Goal: Task Accomplishment & Management: Use online tool/utility

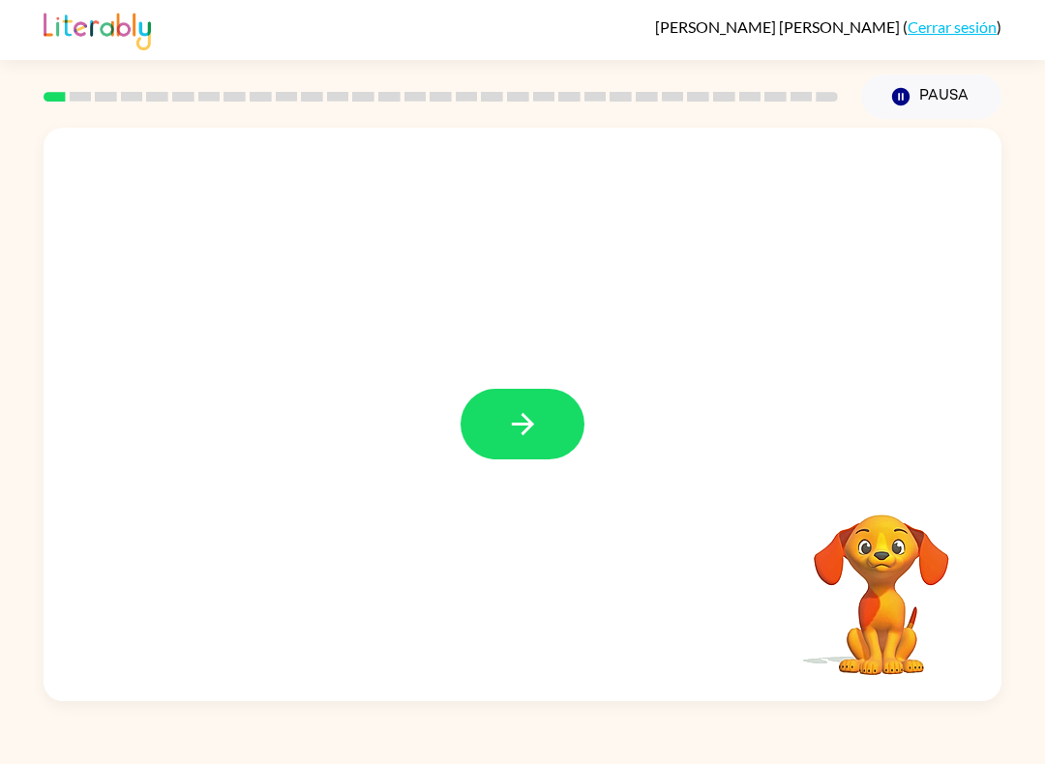
click at [562, 418] on button "button" at bounding box center [523, 424] width 124 height 71
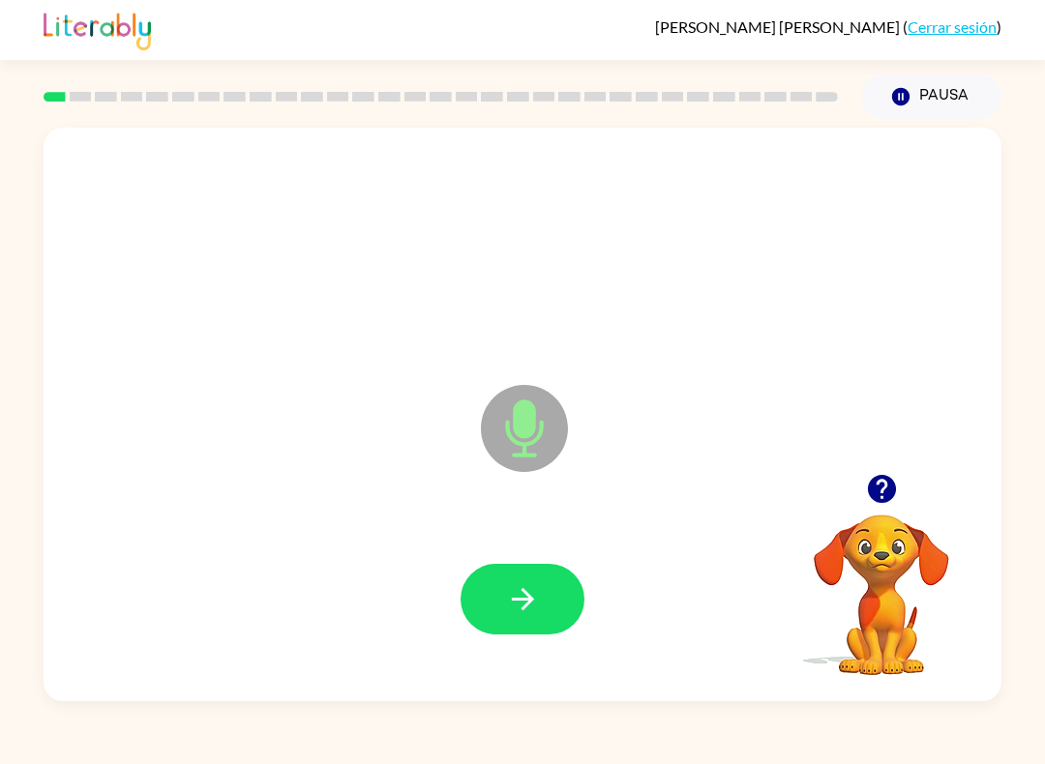
click at [491, 581] on button "button" at bounding box center [523, 599] width 124 height 71
click at [491, 609] on button "button" at bounding box center [523, 599] width 124 height 71
click at [499, 576] on button "button" at bounding box center [523, 599] width 124 height 71
click at [541, 613] on button "button" at bounding box center [523, 599] width 124 height 71
click at [506, 601] on icon "button" at bounding box center [523, 599] width 34 height 34
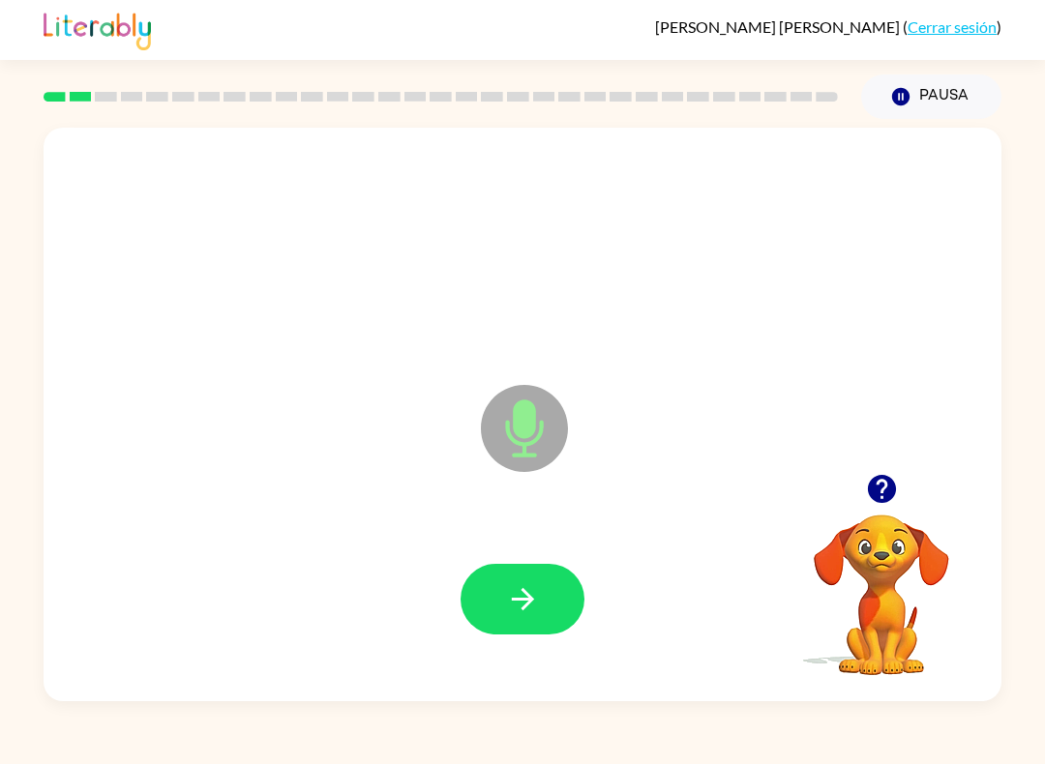
click at [475, 605] on button "button" at bounding box center [523, 599] width 124 height 71
click at [490, 608] on button "button" at bounding box center [523, 599] width 124 height 71
click at [522, 596] on icon "button" at bounding box center [523, 599] width 34 height 34
click at [538, 581] on button "button" at bounding box center [523, 599] width 124 height 71
click at [525, 589] on icon "button" at bounding box center [523, 599] width 34 height 34
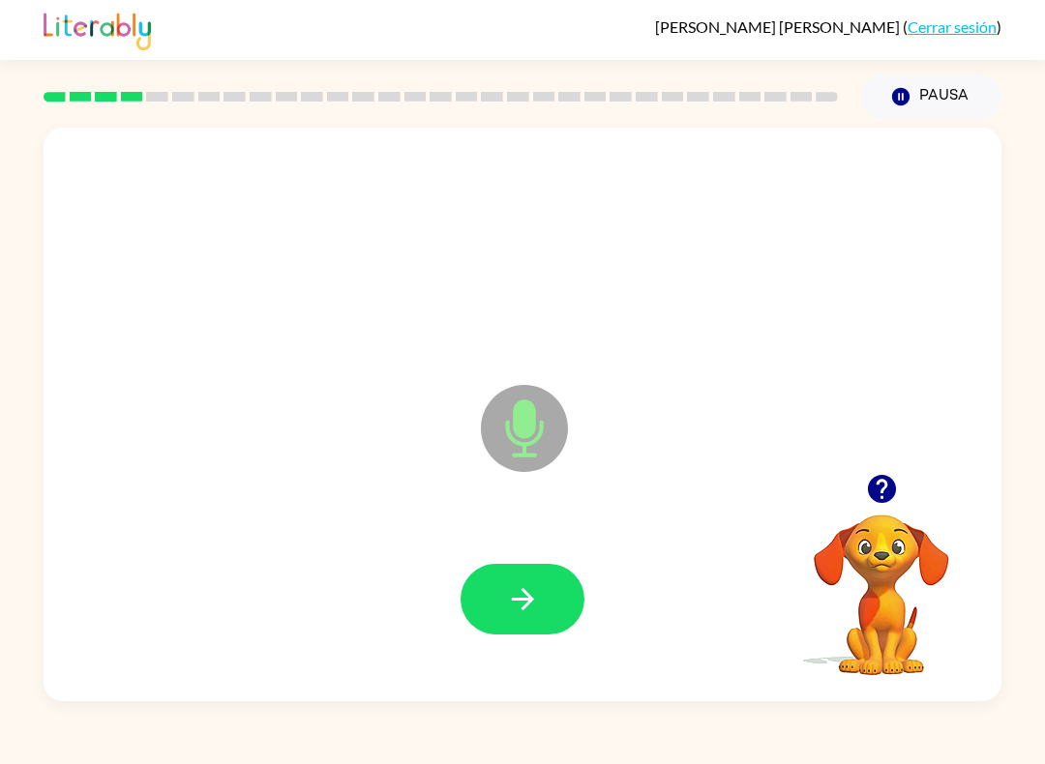
click at [536, 626] on button "button" at bounding box center [523, 599] width 124 height 71
click at [526, 590] on icon "button" at bounding box center [523, 599] width 34 height 34
click at [506, 585] on icon "button" at bounding box center [523, 599] width 34 height 34
click at [503, 575] on button "button" at bounding box center [523, 599] width 124 height 71
click at [549, 604] on button "button" at bounding box center [523, 599] width 124 height 71
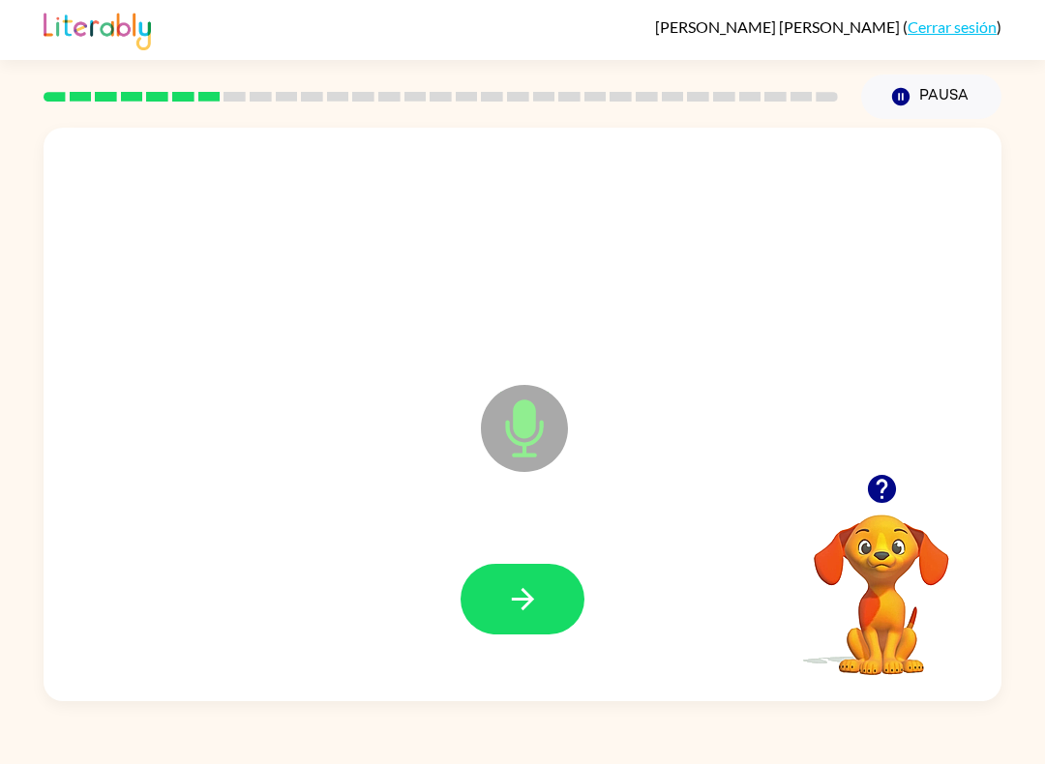
click at [498, 588] on button "button" at bounding box center [523, 599] width 124 height 71
click at [501, 590] on button "button" at bounding box center [523, 599] width 124 height 71
click at [528, 595] on icon "button" at bounding box center [522, 599] width 22 height 22
click at [547, 593] on button "button" at bounding box center [523, 599] width 124 height 71
click at [599, 591] on div at bounding box center [522, 599] width 919 height 165
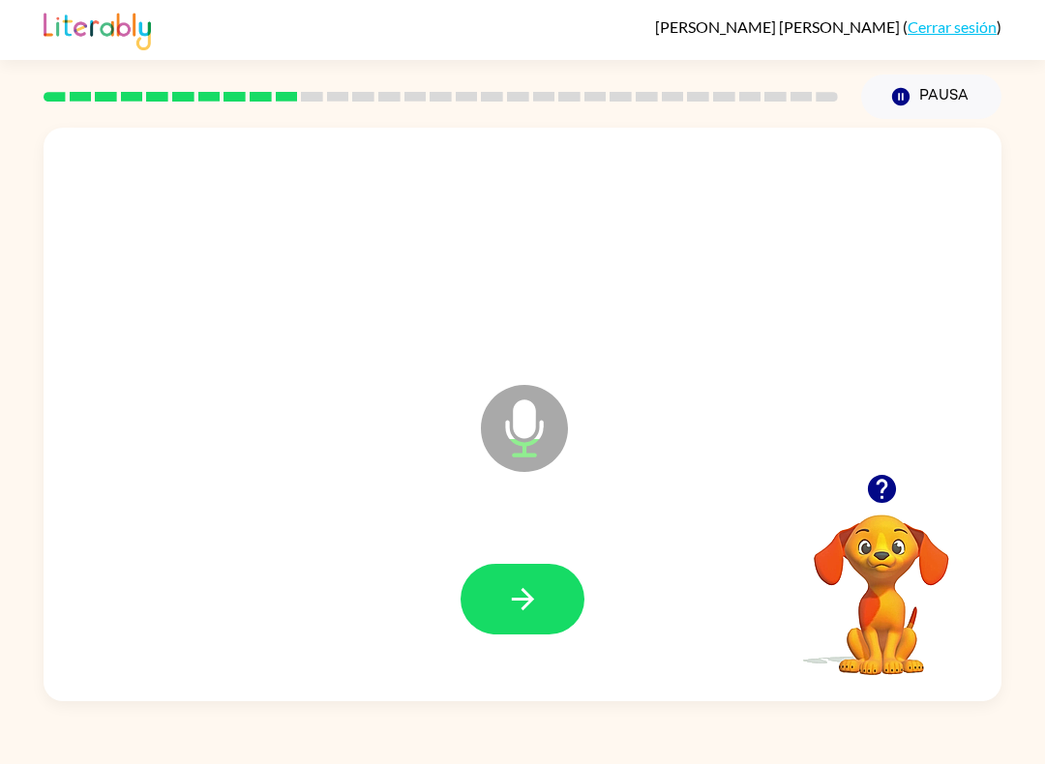
click at [542, 620] on button "button" at bounding box center [523, 599] width 124 height 71
click at [520, 618] on button "button" at bounding box center [523, 599] width 124 height 71
click at [510, 605] on icon "button" at bounding box center [523, 599] width 34 height 34
click at [492, 575] on button "button" at bounding box center [523, 599] width 124 height 71
click at [544, 578] on button "button" at bounding box center [523, 599] width 124 height 71
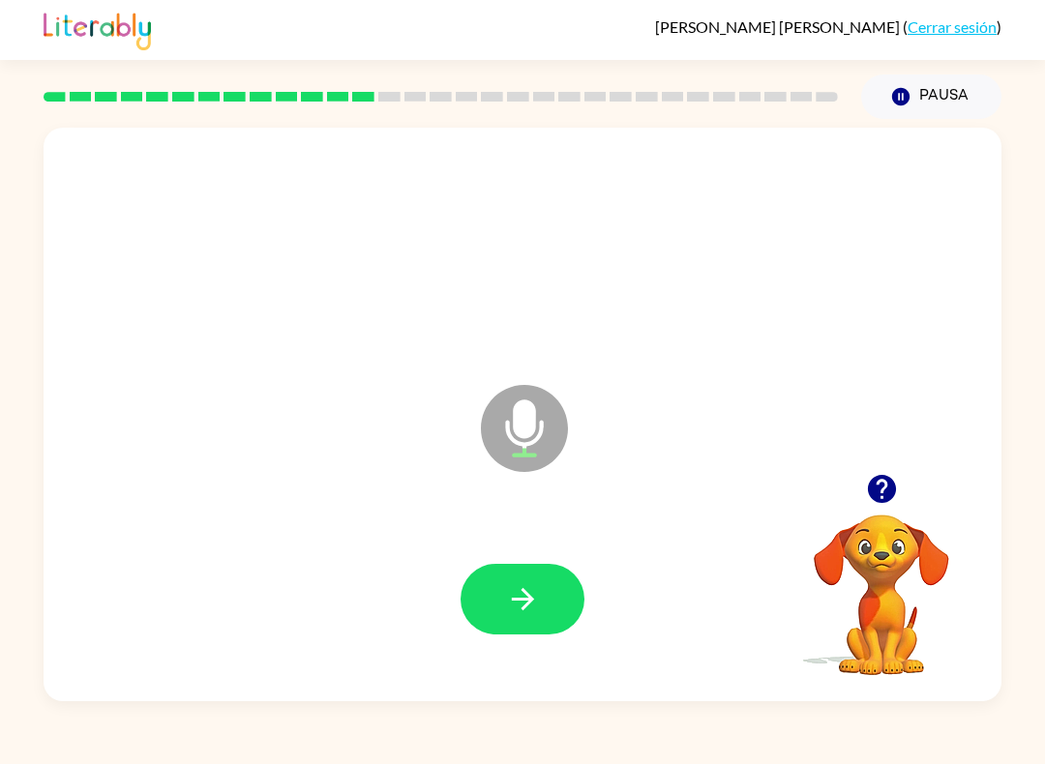
click at [459, 581] on div at bounding box center [522, 599] width 919 height 165
click at [440, 610] on div at bounding box center [522, 599] width 919 height 165
click at [440, 531] on div at bounding box center [522, 599] width 919 height 165
click at [495, 533] on div at bounding box center [522, 599] width 919 height 165
click at [489, 539] on div at bounding box center [522, 599] width 919 height 165
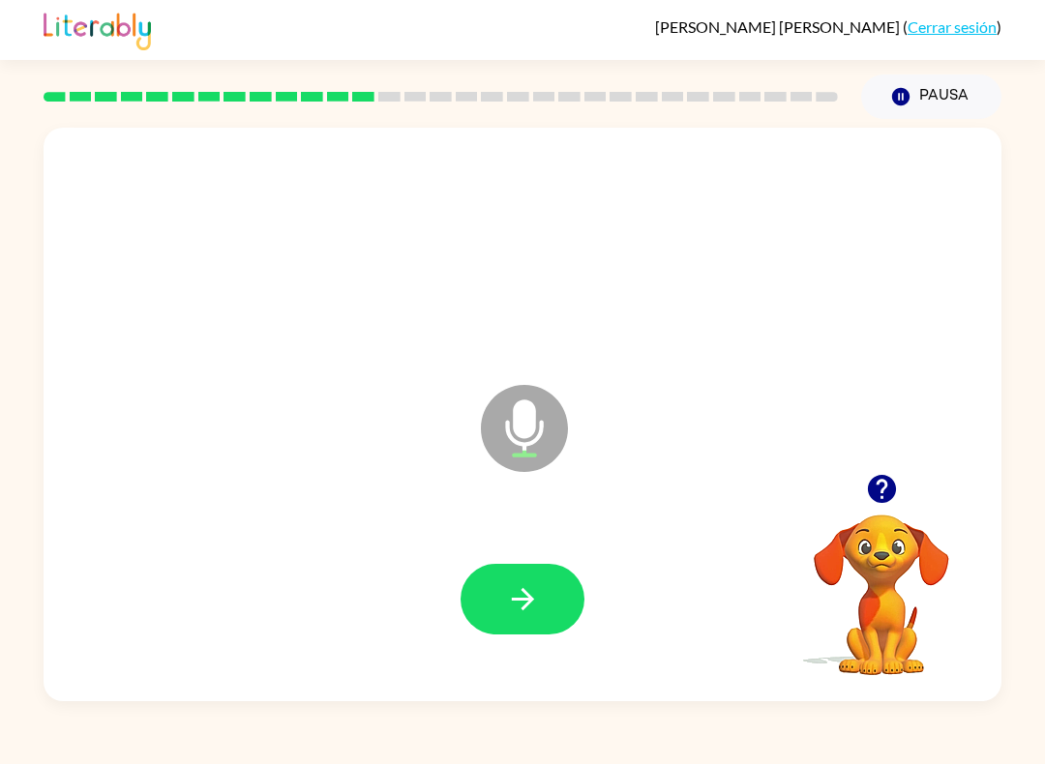
click at [506, 592] on icon "button" at bounding box center [523, 599] width 34 height 34
click at [507, 607] on icon "button" at bounding box center [523, 599] width 34 height 34
click at [506, 602] on icon "button" at bounding box center [523, 599] width 34 height 34
click at [514, 597] on icon "button" at bounding box center [523, 599] width 34 height 34
click at [469, 513] on div "Micrófono El micrófono está aquí para cuando sea tu turno de hablar" at bounding box center [523, 415] width 958 height 574
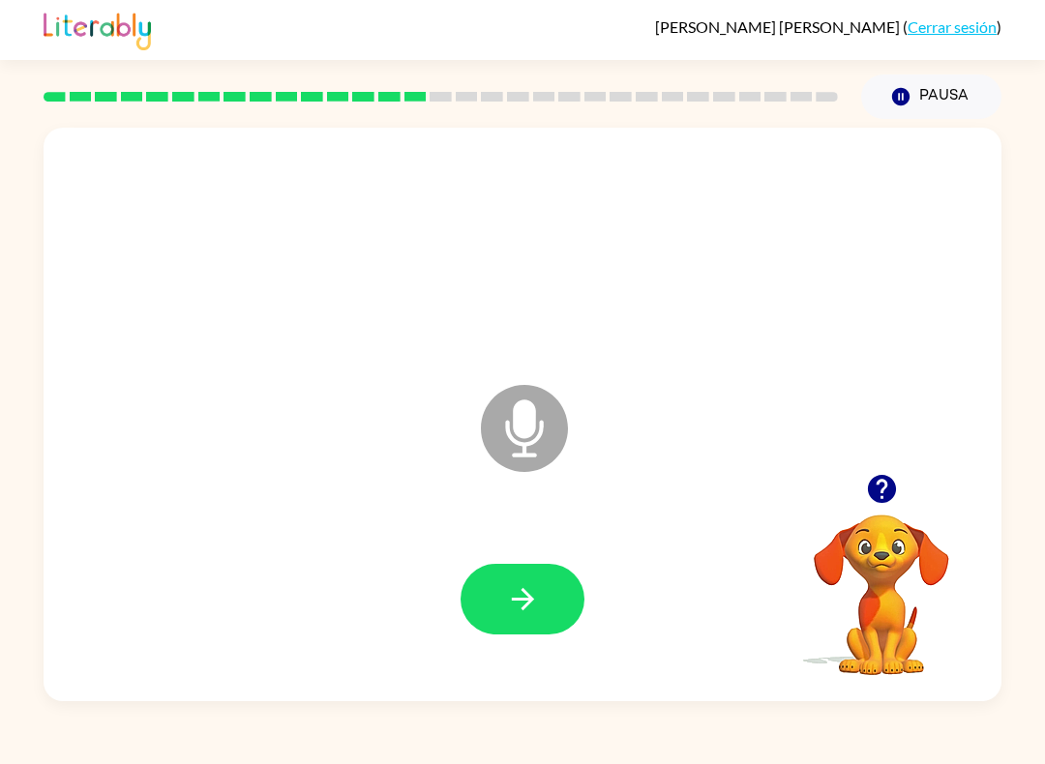
click at [459, 549] on div at bounding box center [522, 599] width 919 height 165
click at [476, 604] on button "button" at bounding box center [523, 599] width 124 height 71
click at [475, 604] on div at bounding box center [523, 599] width 124 height 71
click at [491, 609] on div at bounding box center [523, 599] width 124 height 71
click at [566, 691] on div "Micrófono El micrófono está aquí para cuando sea tu turno de hablar" at bounding box center [523, 415] width 958 height 574
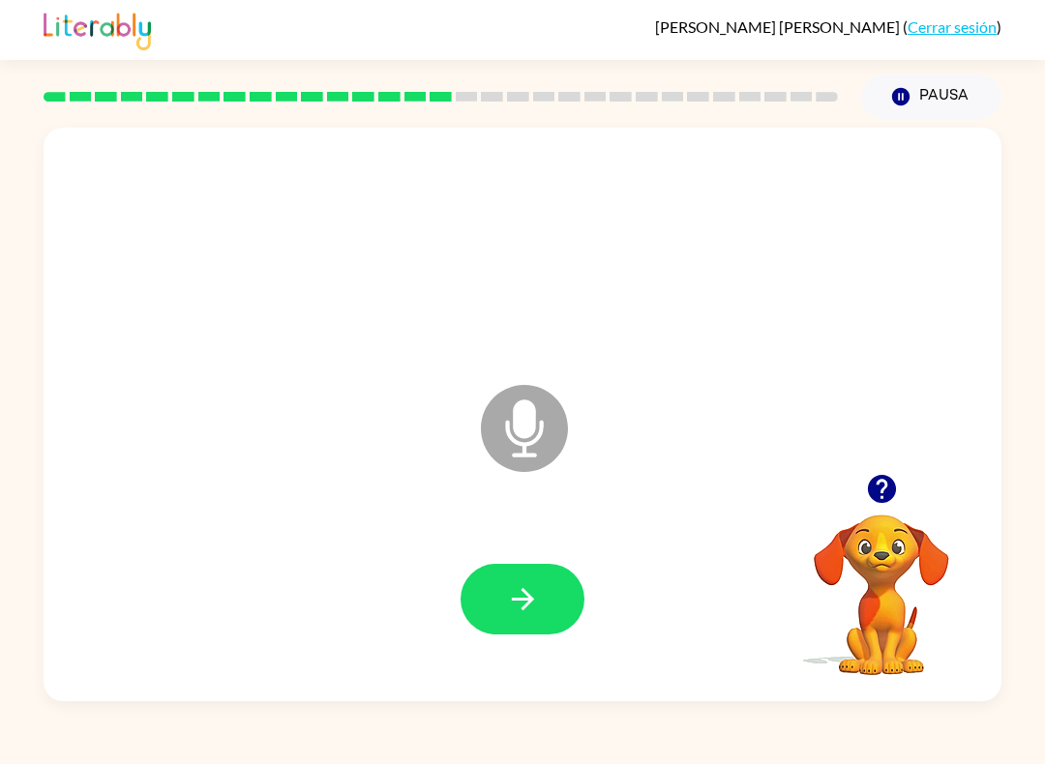
click at [561, 586] on button "button" at bounding box center [523, 599] width 124 height 71
click at [531, 595] on icon "button" at bounding box center [523, 599] width 34 height 34
click at [504, 602] on button "button" at bounding box center [523, 599] width 124 height 71
click at [896, 721] on div "[PERSON_NAME] ( Cerrar sesión ) Pausa Pausa Micrófono El micrófono está aquí pa…" at bounding box center [522, 382] width 1045 height 764
click at [503, 574] on button "button" at bounding box center [523, 599] width 124 height 71
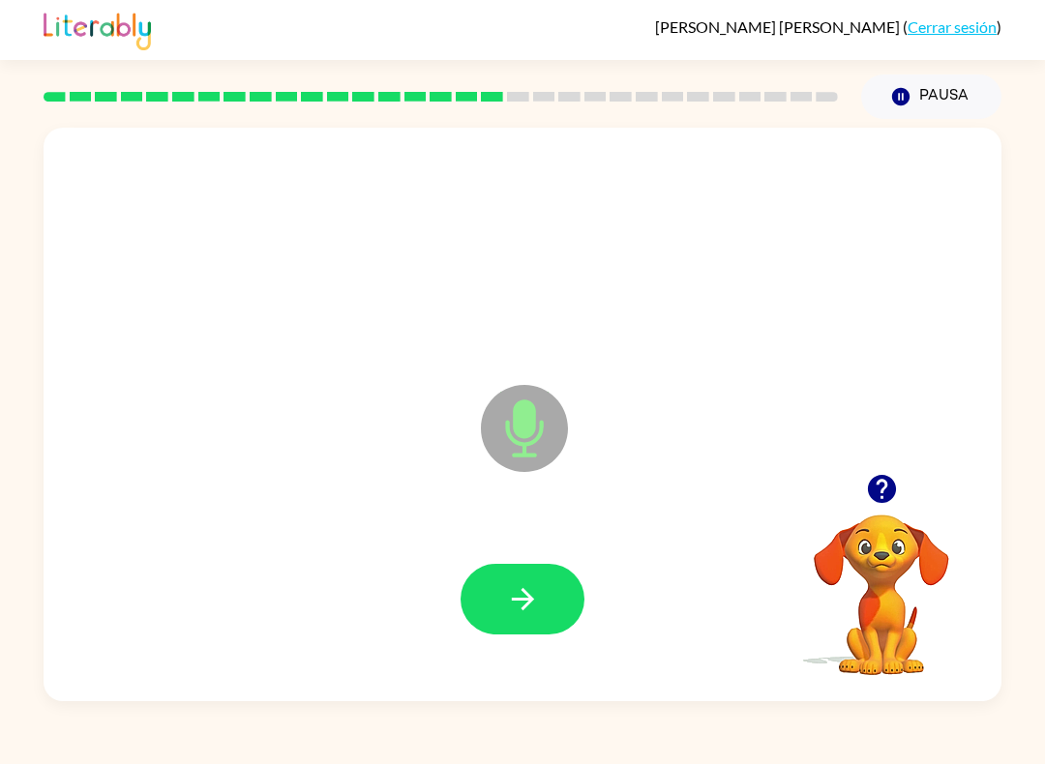
click at [544, 569] on button "button" at bounding box center [523, 599] width 124 height 71
click at [503, 591] on button "button" at bounding box center [523, 599] width 124 height 71
click at [541, 593] on button "button" at bounding box center [523, 599] width 124 height 71
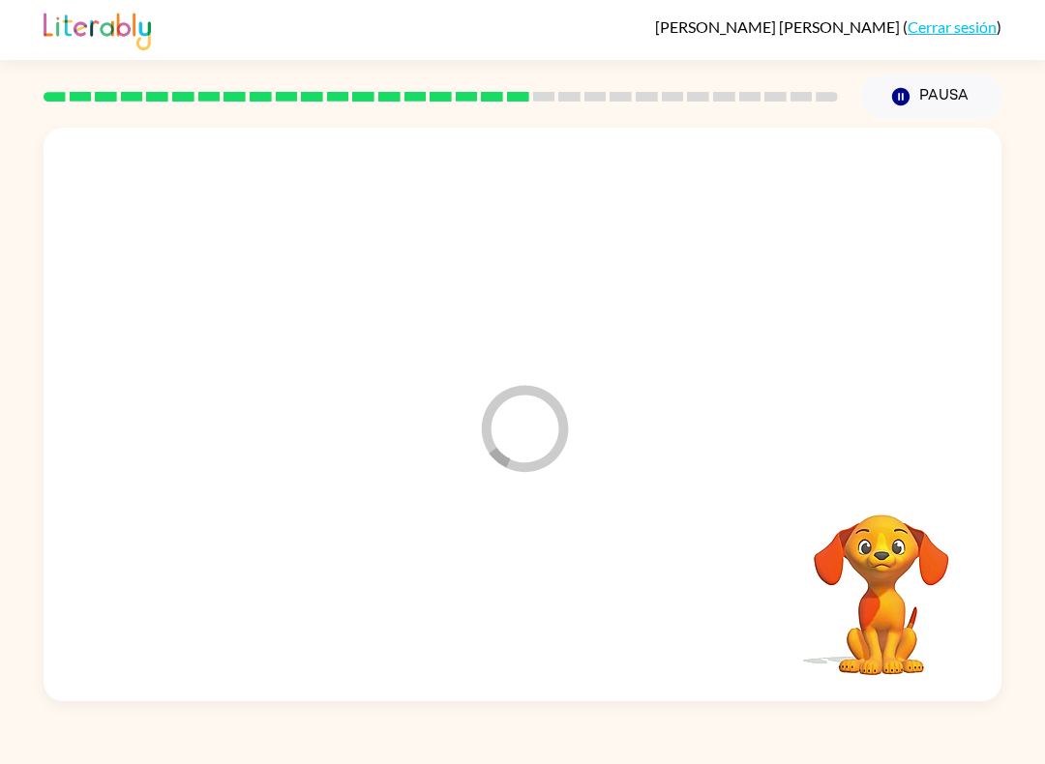
click at [540, 593] on div at bounding box center [522, 599] width 919 height 165
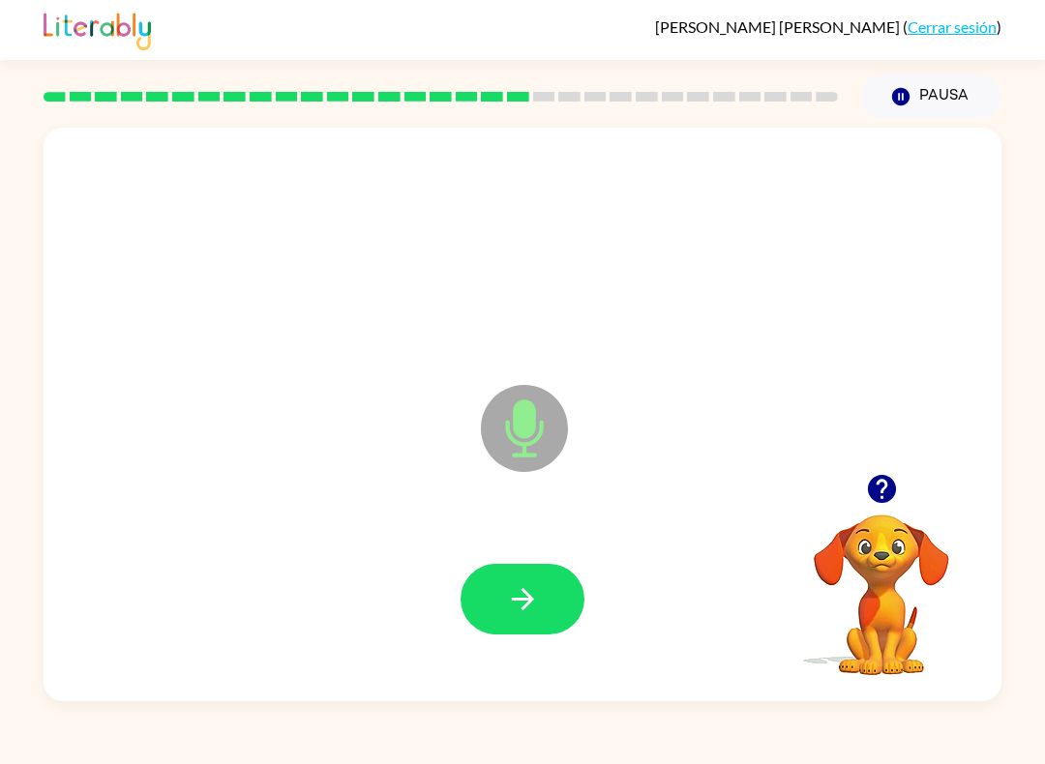
click at [568, 570] on button "button" at bounding box center [523, 599] width 124 height 71
click at [539, 606] on icon "button" at bounding box center [523, 599] width 34 height 34
click at [488, 589] on button "button" at bounding box center [523, 599] width 124 height 71
click at [489, 635] on button "button" at bounding box center [523, 599] width 124 height 71
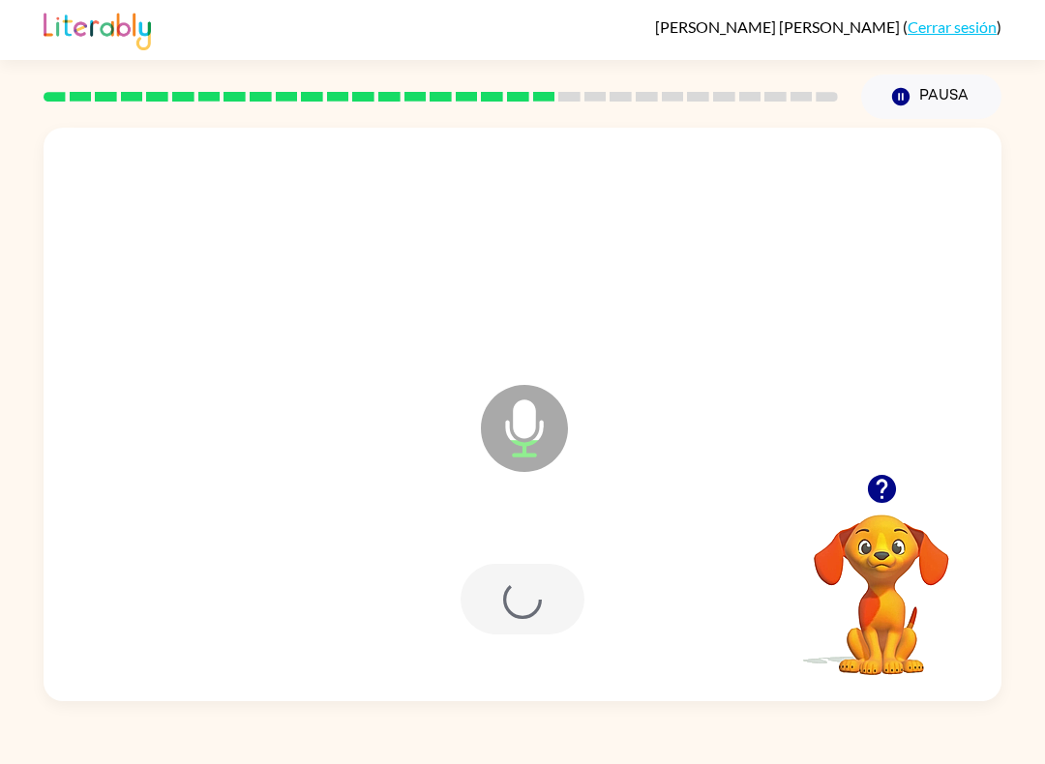
click at [498, 644] on div at bounding box center [522, 599] width 919 height 165
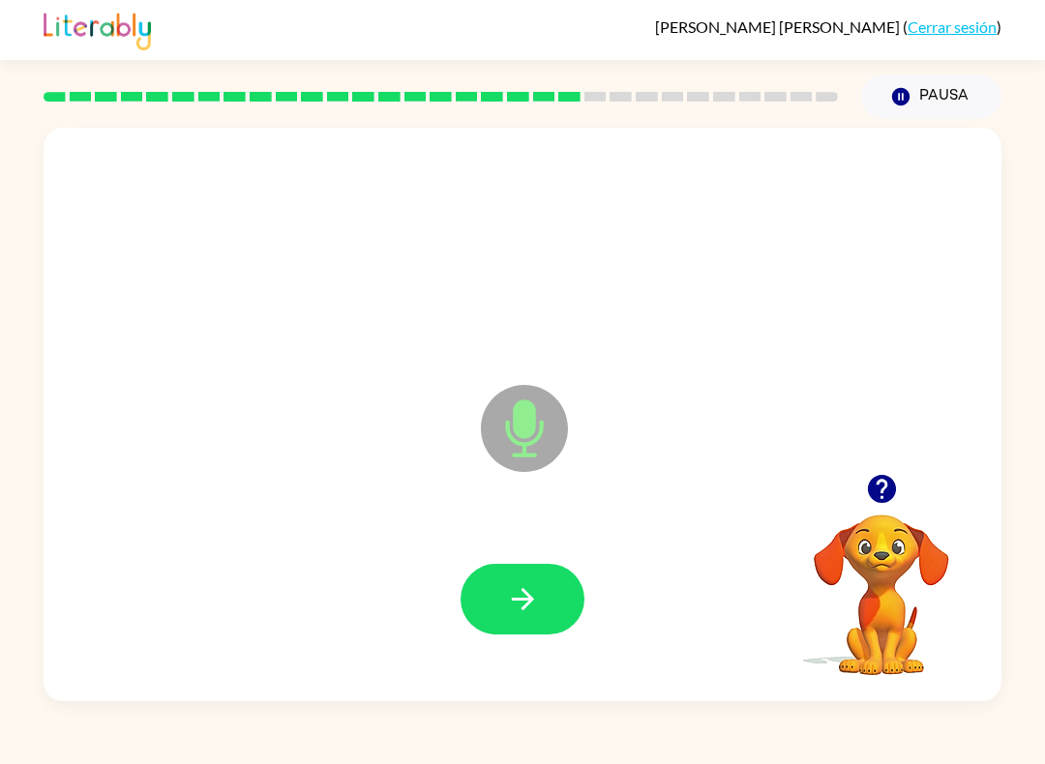
click at [496, 597] on button "button" at bounding box center [523, 599] width 124 height 71
click at [507, 583] on icon "button" at bounding box center [523, 599] width 34 height 34
click at [561, 584] on button "button" at bounding box center [523, 599] width 124 height 71
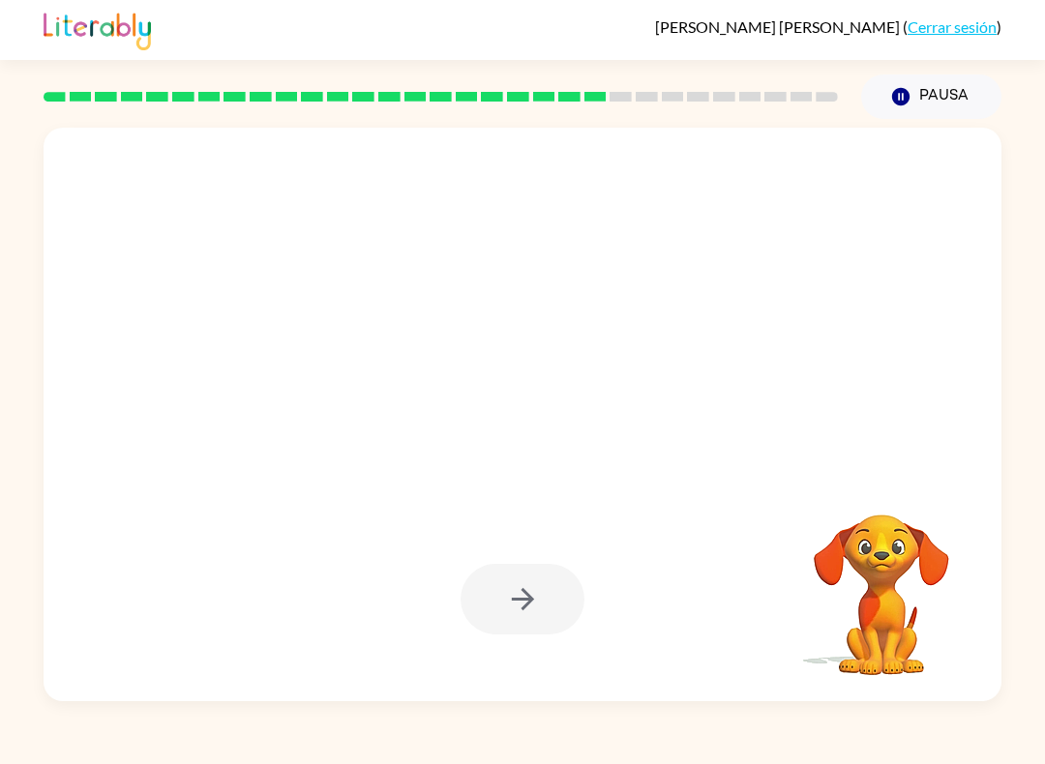
click at [933, 101] on button "Pausa Pausa" at bounding box center [931, 96] width 140 height 45
